Goal: Information Seeking & Learning: Learn about a topic

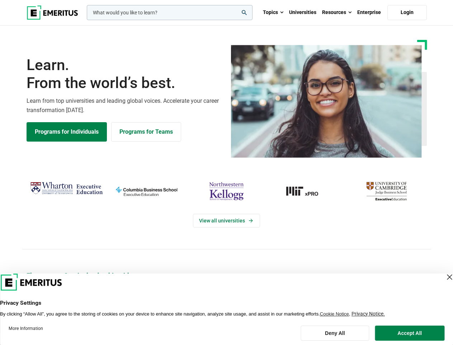
click at [227, 172] on div "View all universities" at bounding box center [227, 214] width 462 height 113
click at [170, 13] on input "woocommerce-product-search-field-0" at bounding box center [170, 12] width 166 height 15
click at [337, 13] on link "Resources" at bounding box center [337, 12] width 35 height 25
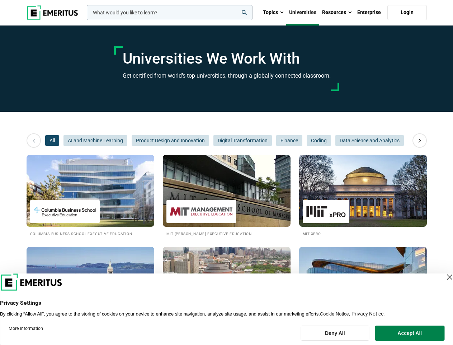
click at [170, 13] on input "woocommerce-product-search-field-0" at bounding box center [170, 12] width 166 height 15
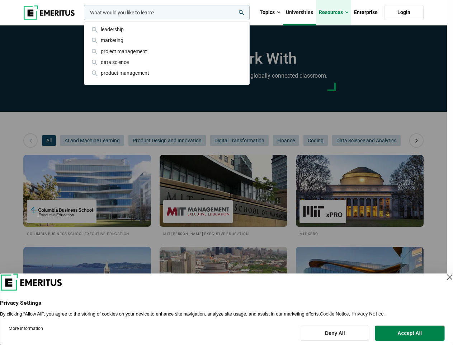
click at [337, 13] on link "Resources" at bounding box center [333, 12] width 35 height 25
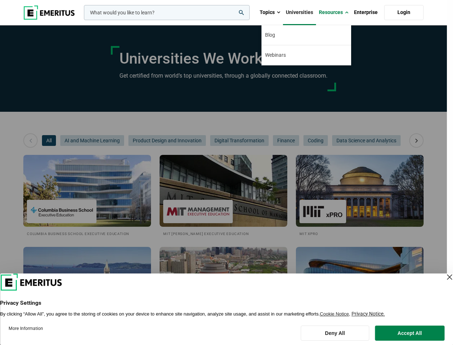
click at [83, 20] on div "leadership marketing project management data science product management" at bounding box center [166, 12] width 167 height 15
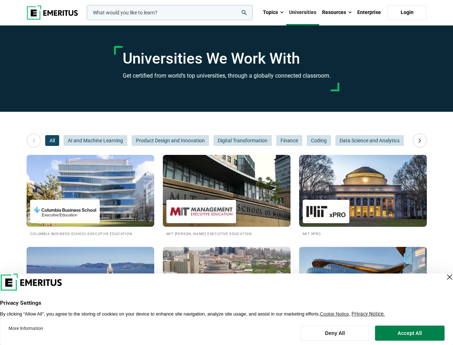
click at [420, 140] on icon at bounding box center [420, 140] width 13 height 13
click at [52, 140] on span "All" at bounding box center [52, 140] width 14 height 11
click at [95, 140] on span "AI and Machine Learning" at bounding box center [96, 140] width 64 height 11
click at [276, 140] on span "Finance" at bounding box center [289, 140] width 26 height 11
click at [336, 140] on span "Data Science and Analytics" at bounding box center [370, 140] width 69 height 11
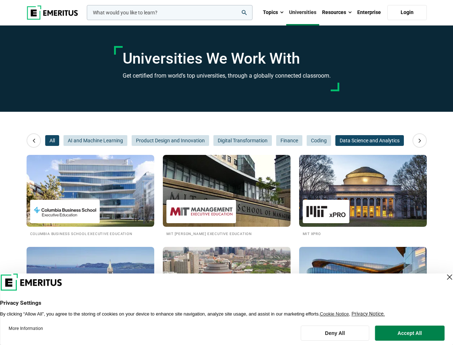
click at [336, 140] on span "Data Science and Analytics" at bounding box center [370, 140] width 69 height 11
click at [409, 140] on span "Sales and Marketing" at bounding box center [436, 140] width 54 height 11
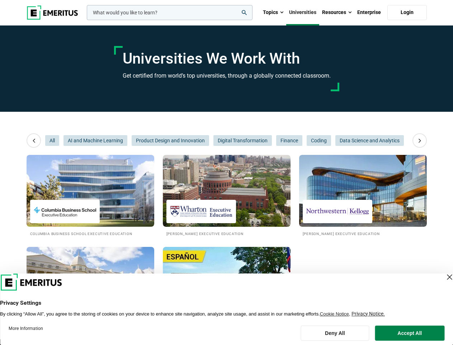
scroll to position [0, 108]
